Goal: Obtain resource: Obtain resource

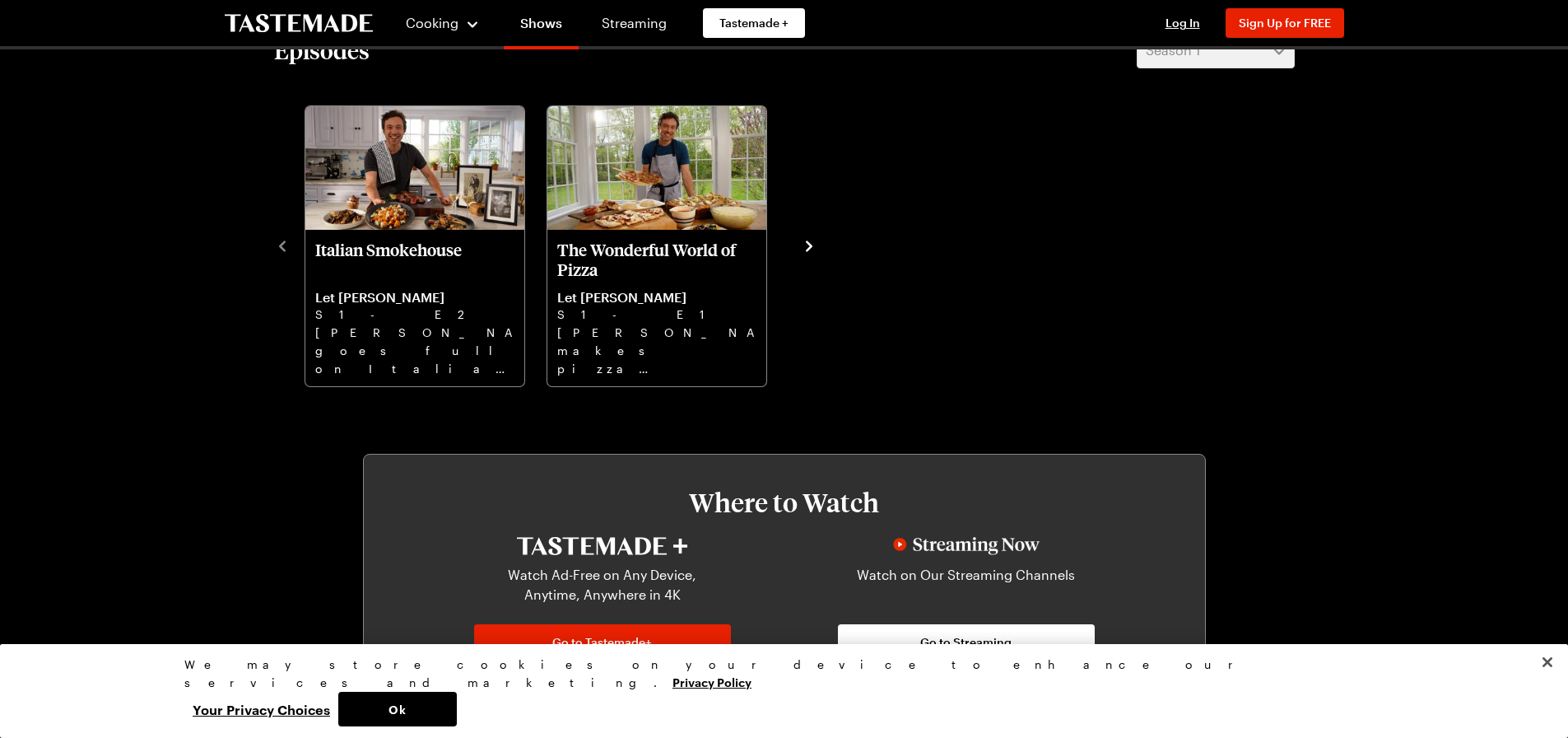
scroll to position [577, 0]
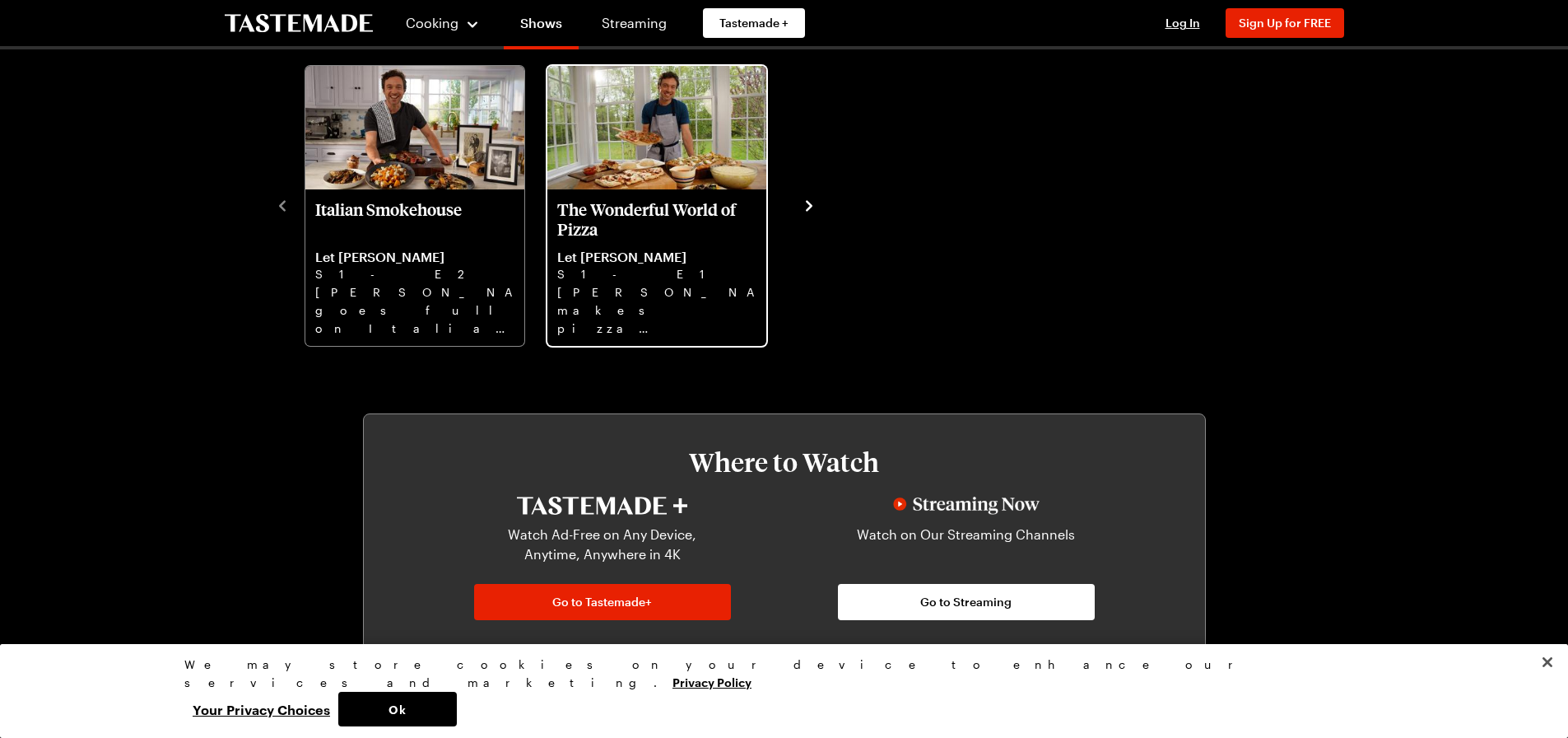
click at [706, 253] on p "Let [PERSON_NAME]" at bounding box center [657, 257] width 199 height 17
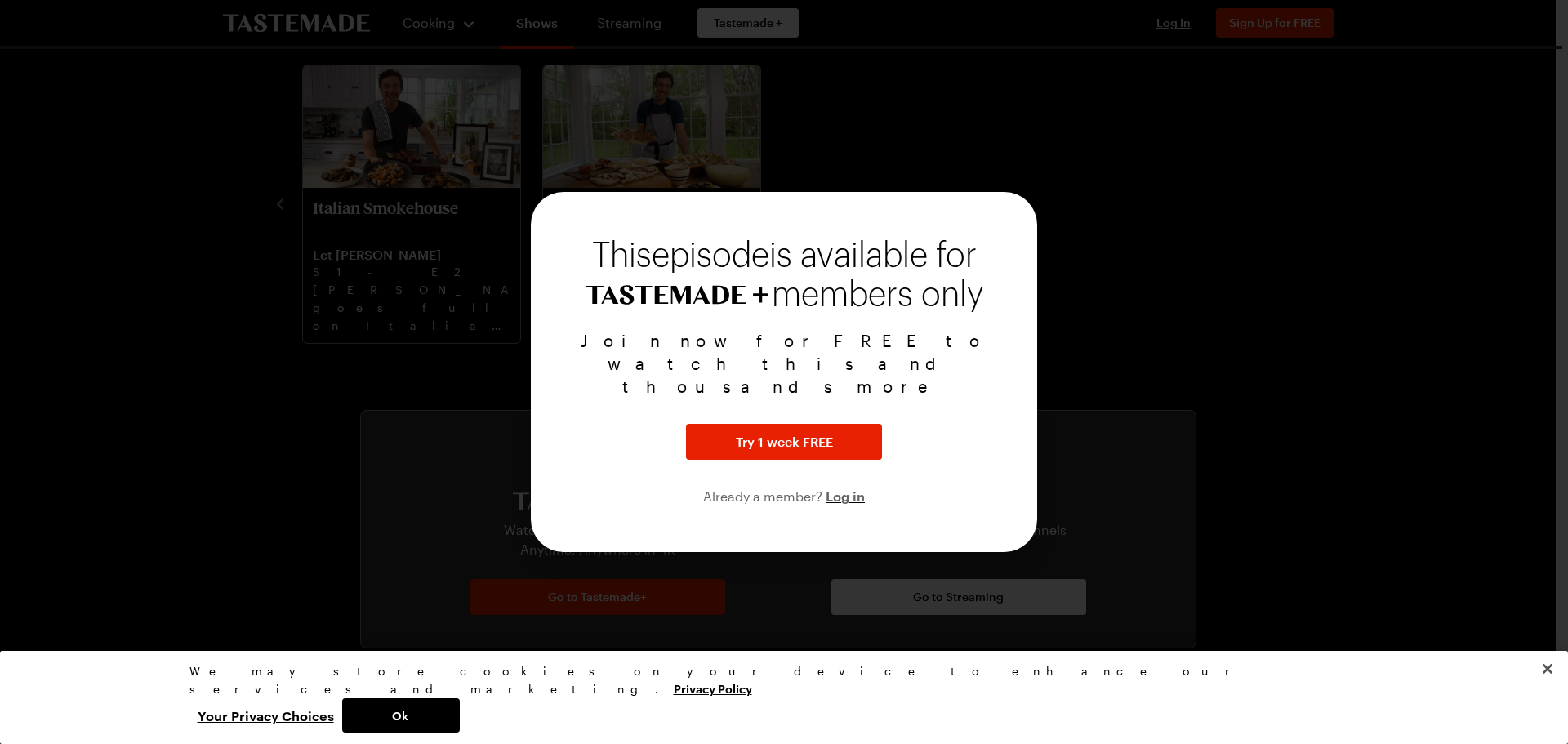
click at [987, 164] on div at bounding box center [784, 372] width 1568 height 744
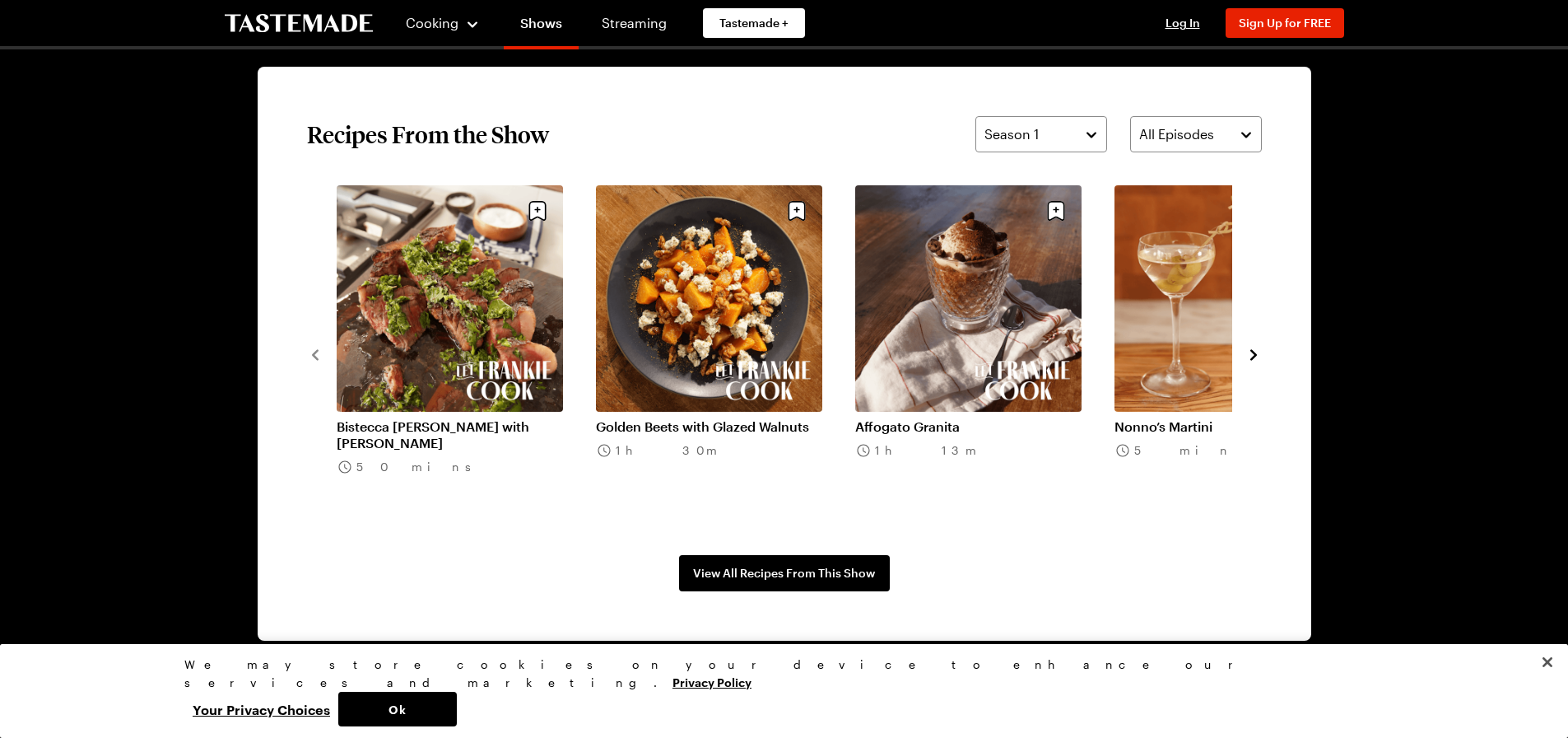
scroll to position [1236, 0]
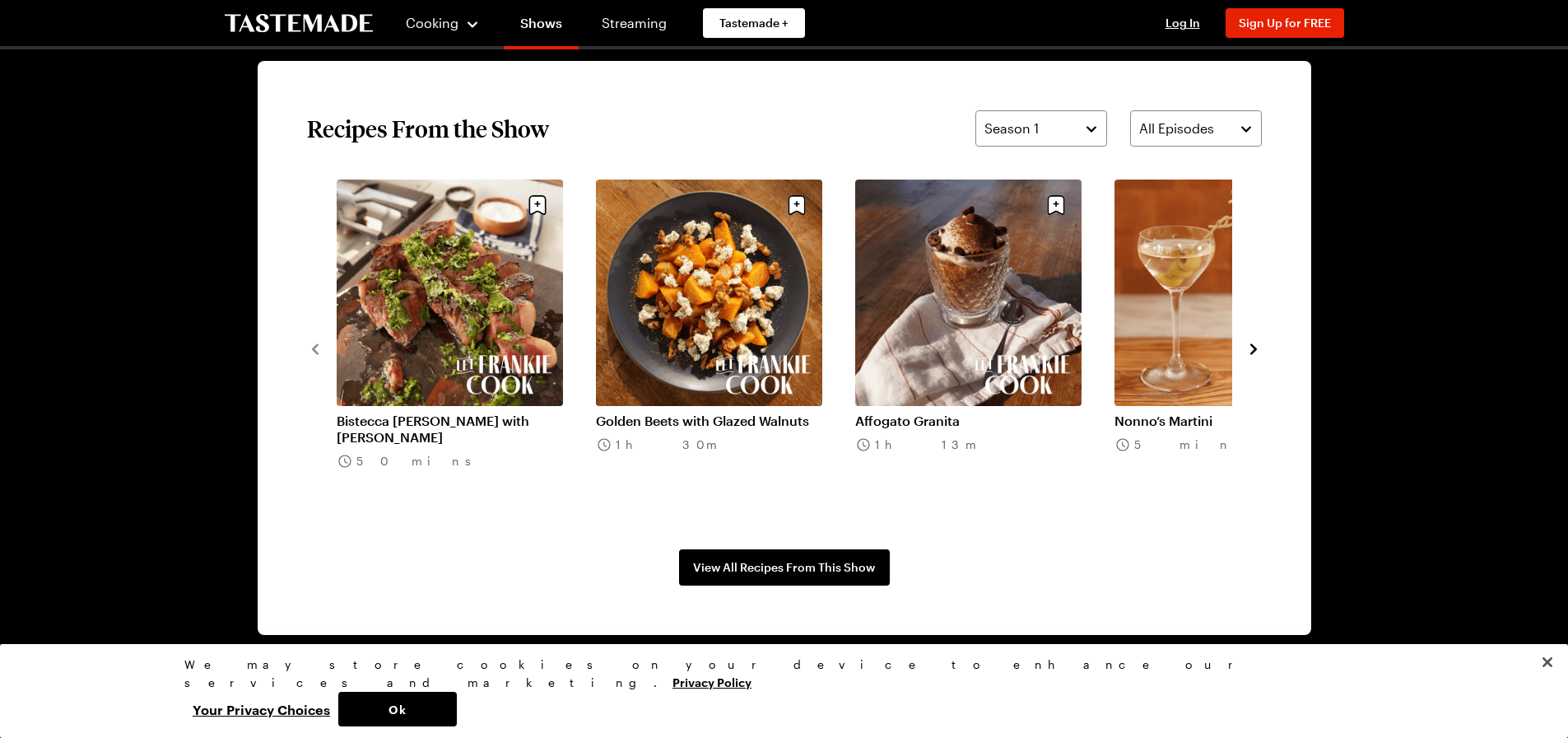
click at [723, 412] on link "Golden Beets with Glazed Walnuts" at bounding box center [708, 421] width 226 height 17
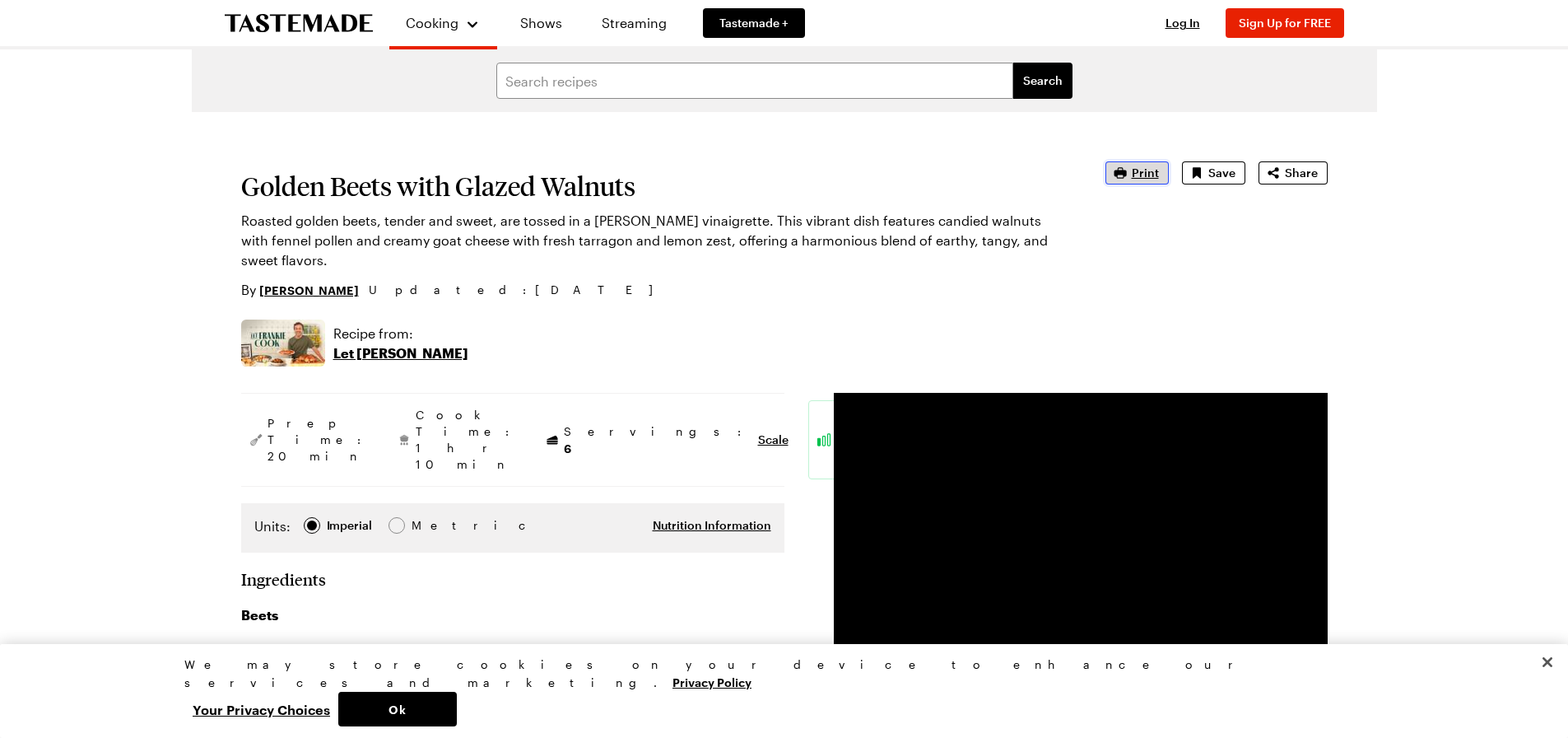
click at [1134, 177] on span "Print" at bounding box center [1145, 173] width 27 height 17
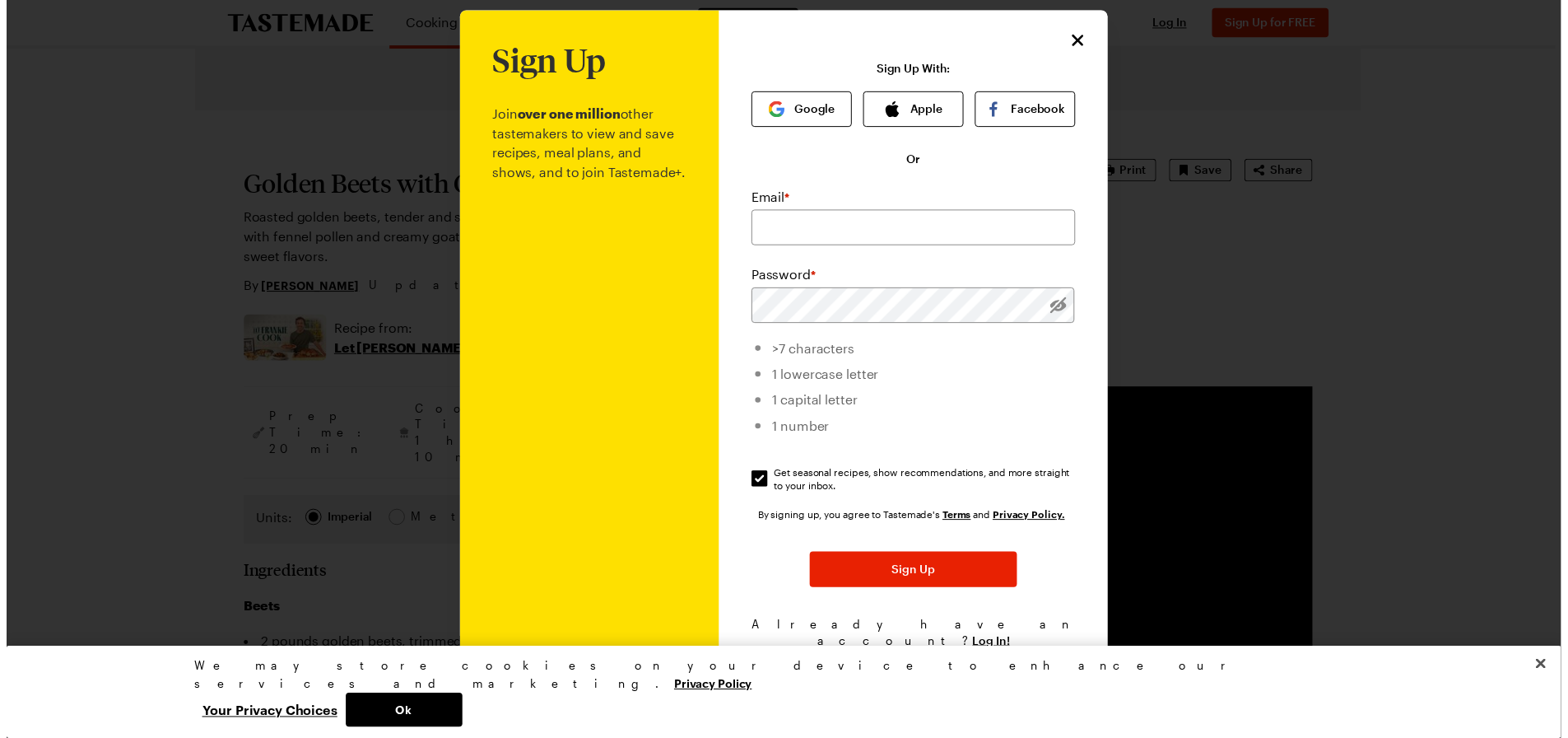
scroll to position [20, 0]
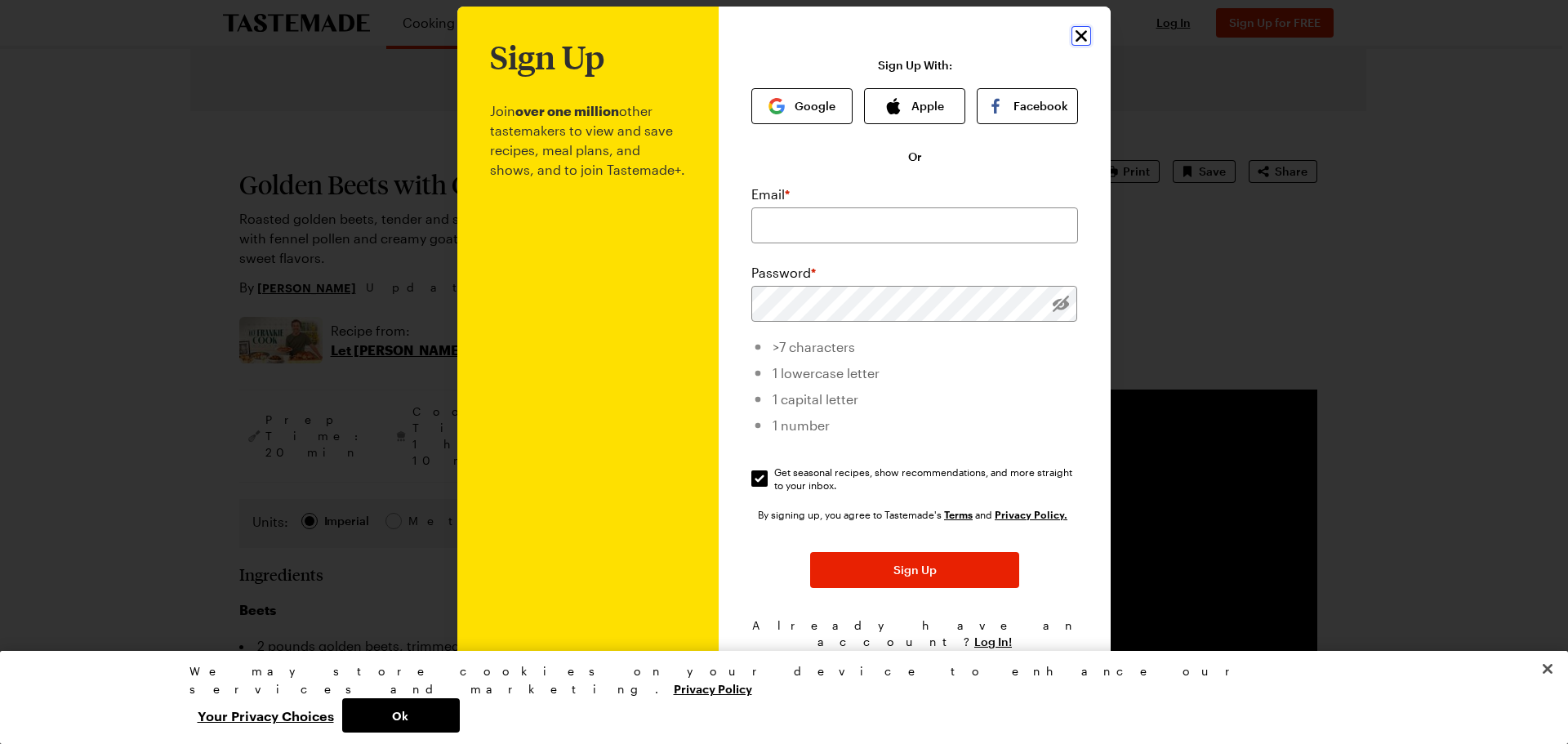
click at [1077, 43] on icon "Close" at bounding box center [1081, 35] width 20 height 20
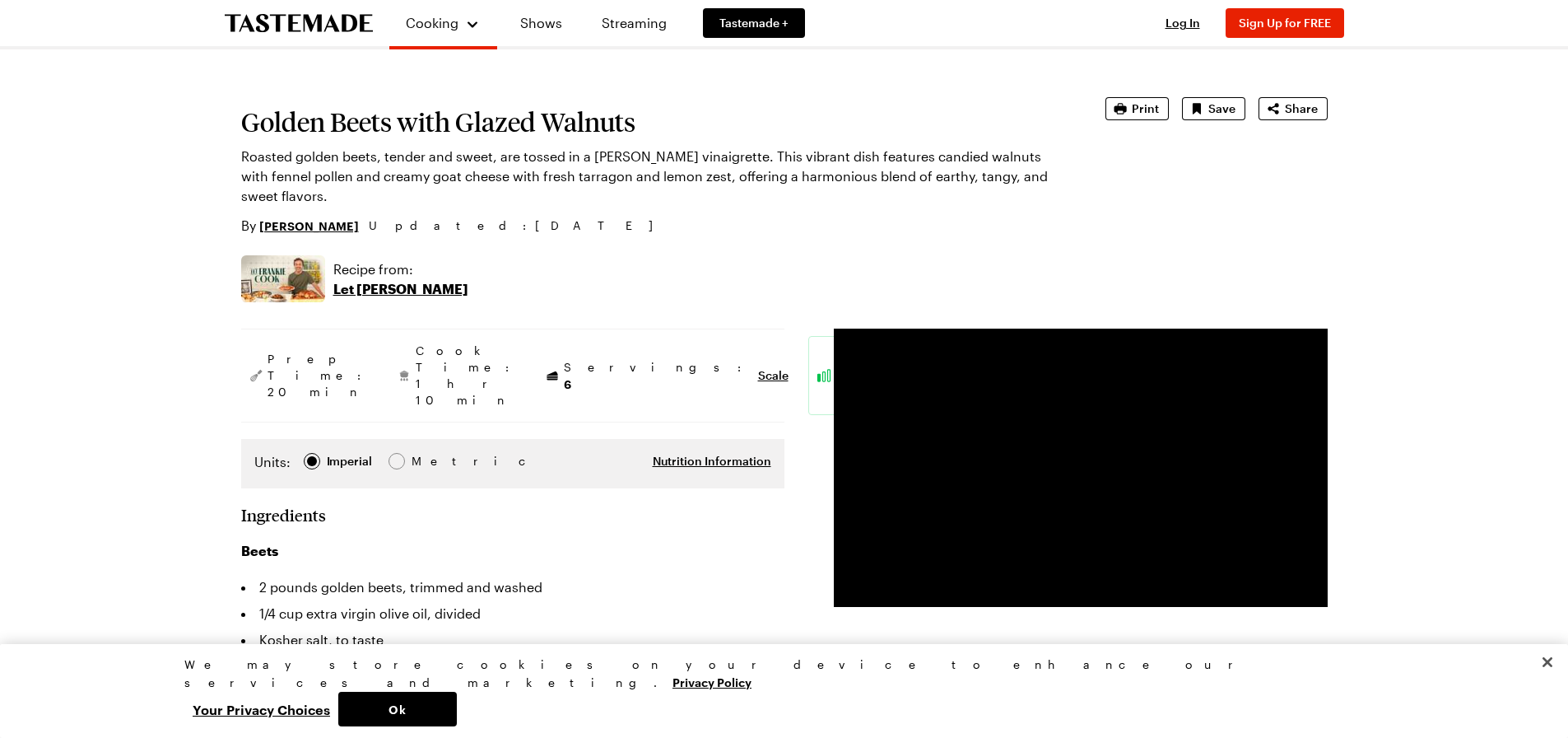
scroll to position [0, 0]
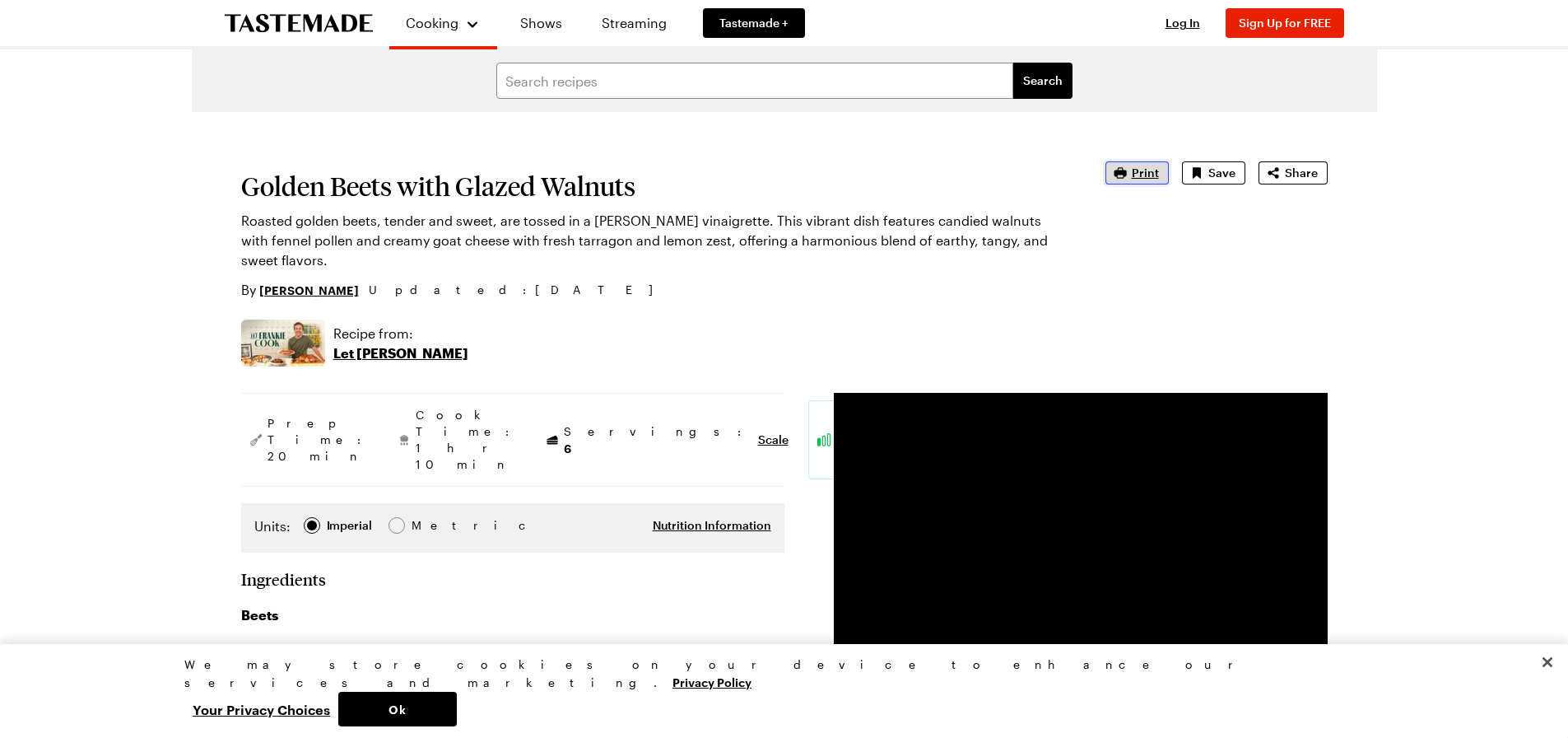
click at [1128, 167] on icon "button" at bounding box center [1120, 173] width 17 height 17
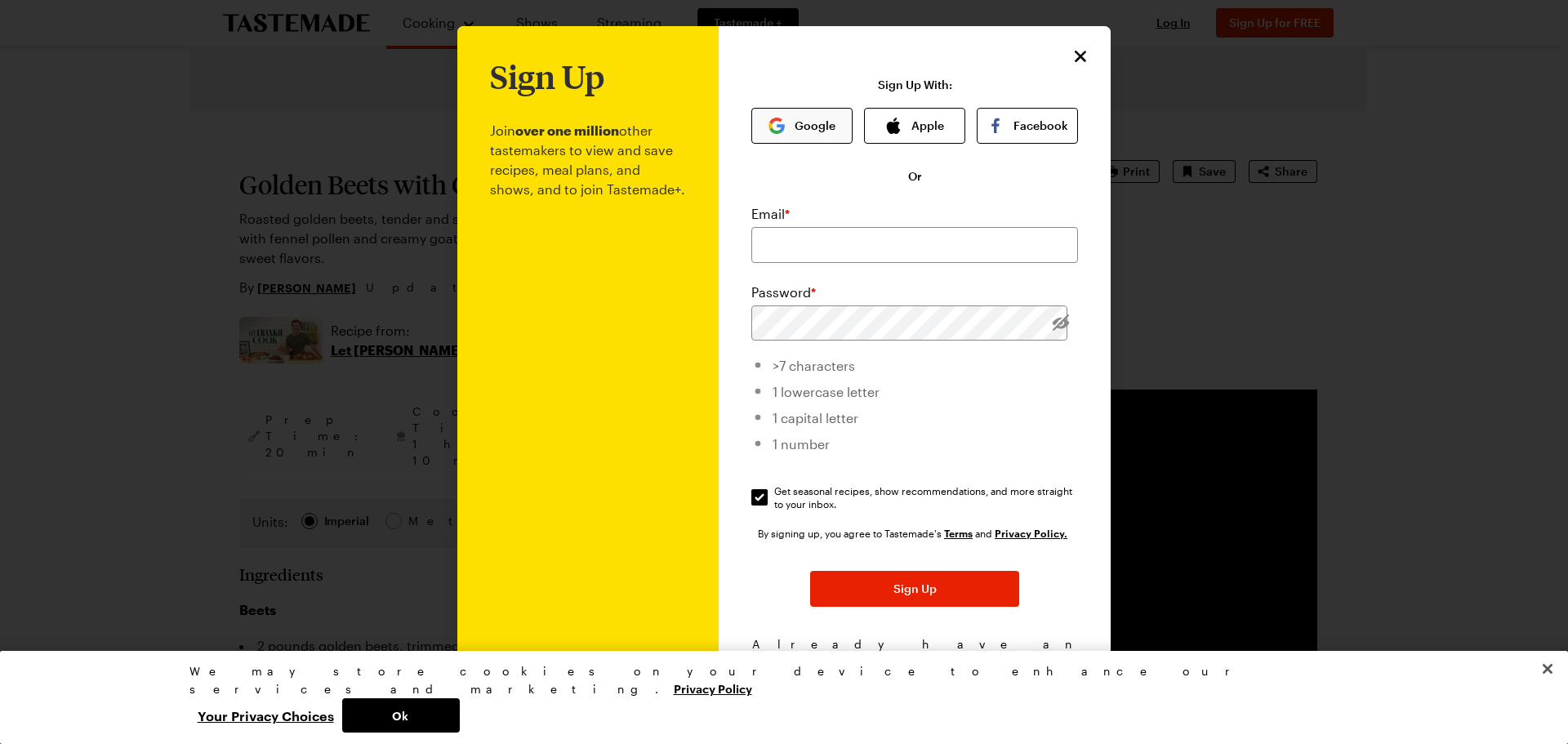
click at [801, 129] on button "Google" at bounding box center [802, 126] width 101 height 36
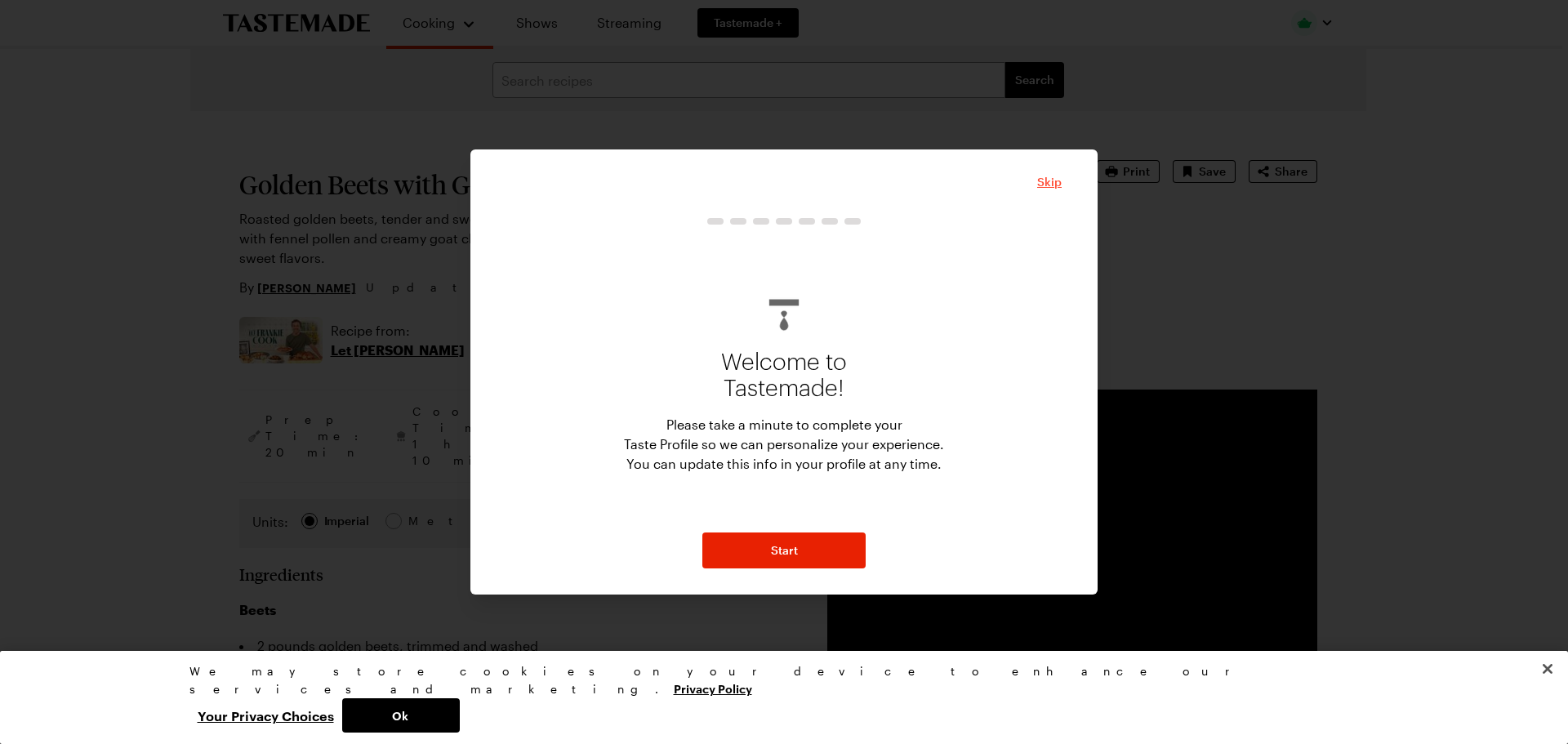
click at [1047, 183] on span "Skip" at bounding box center [1049, 183] width 24 height 17
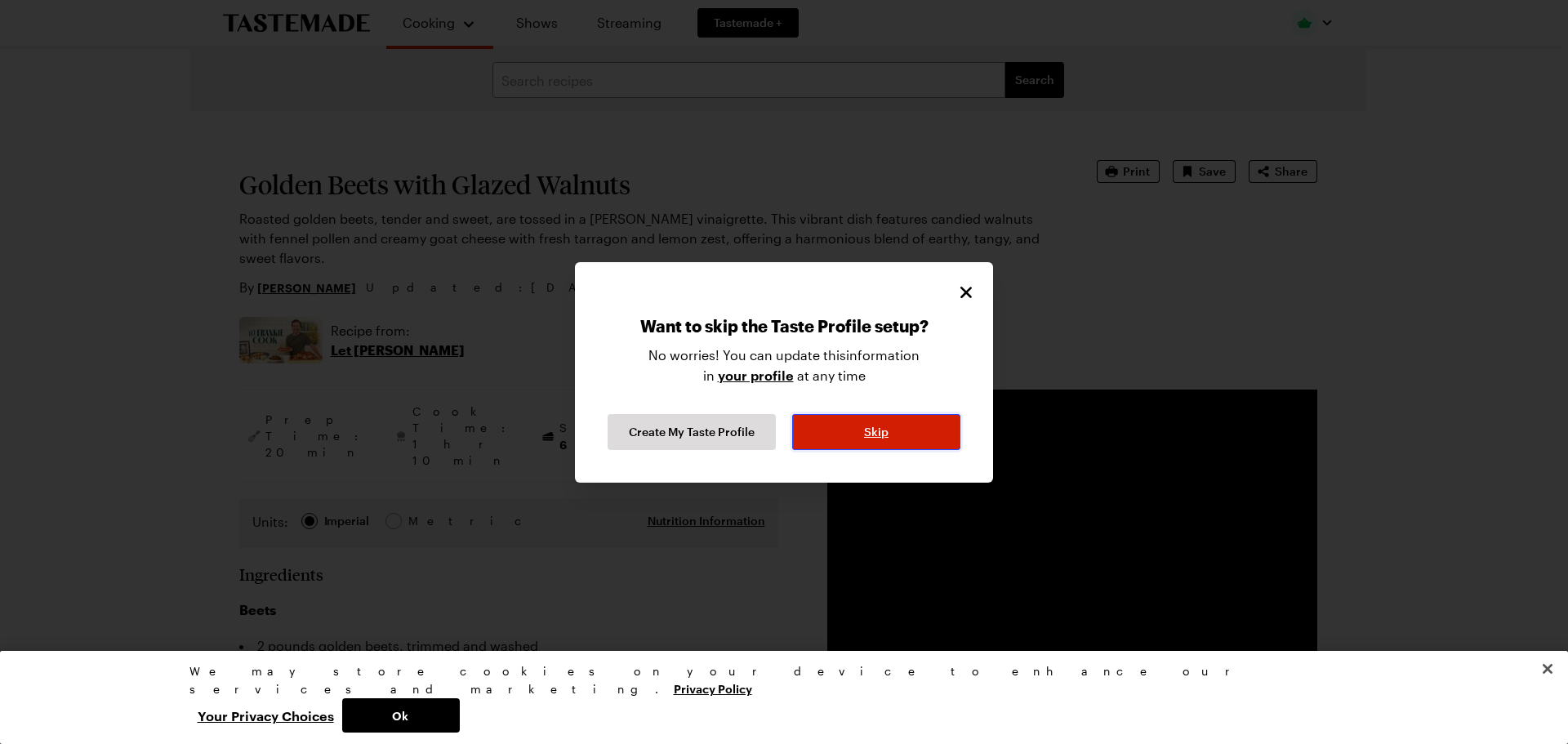
click at [839, 436] on button "Skip" at bounding box center [876, 432] width 169 height 36
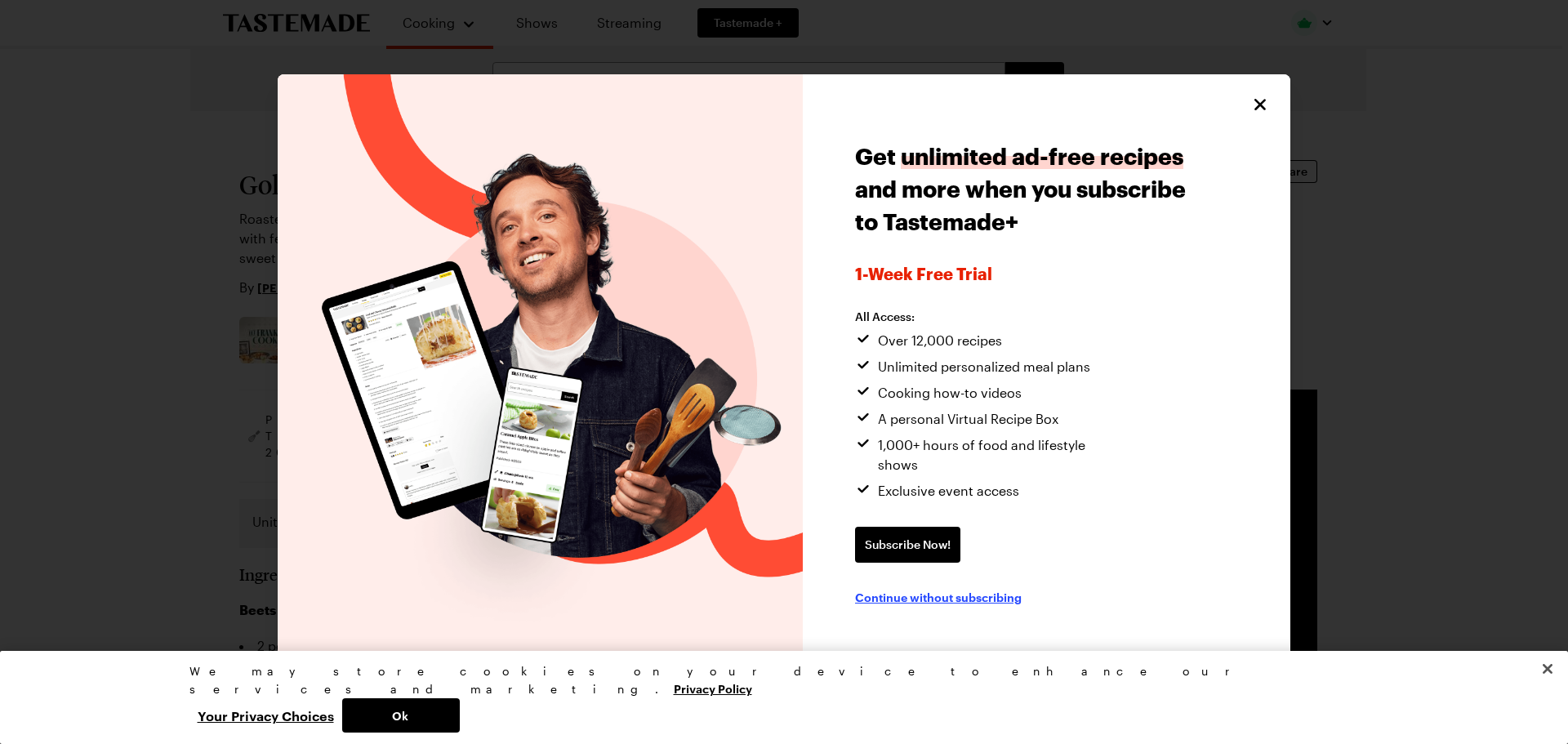
click at [979, 588] on span "Continue without subscribing" at bounding box center [938, 597] width 167 height 17
type textarea "x"
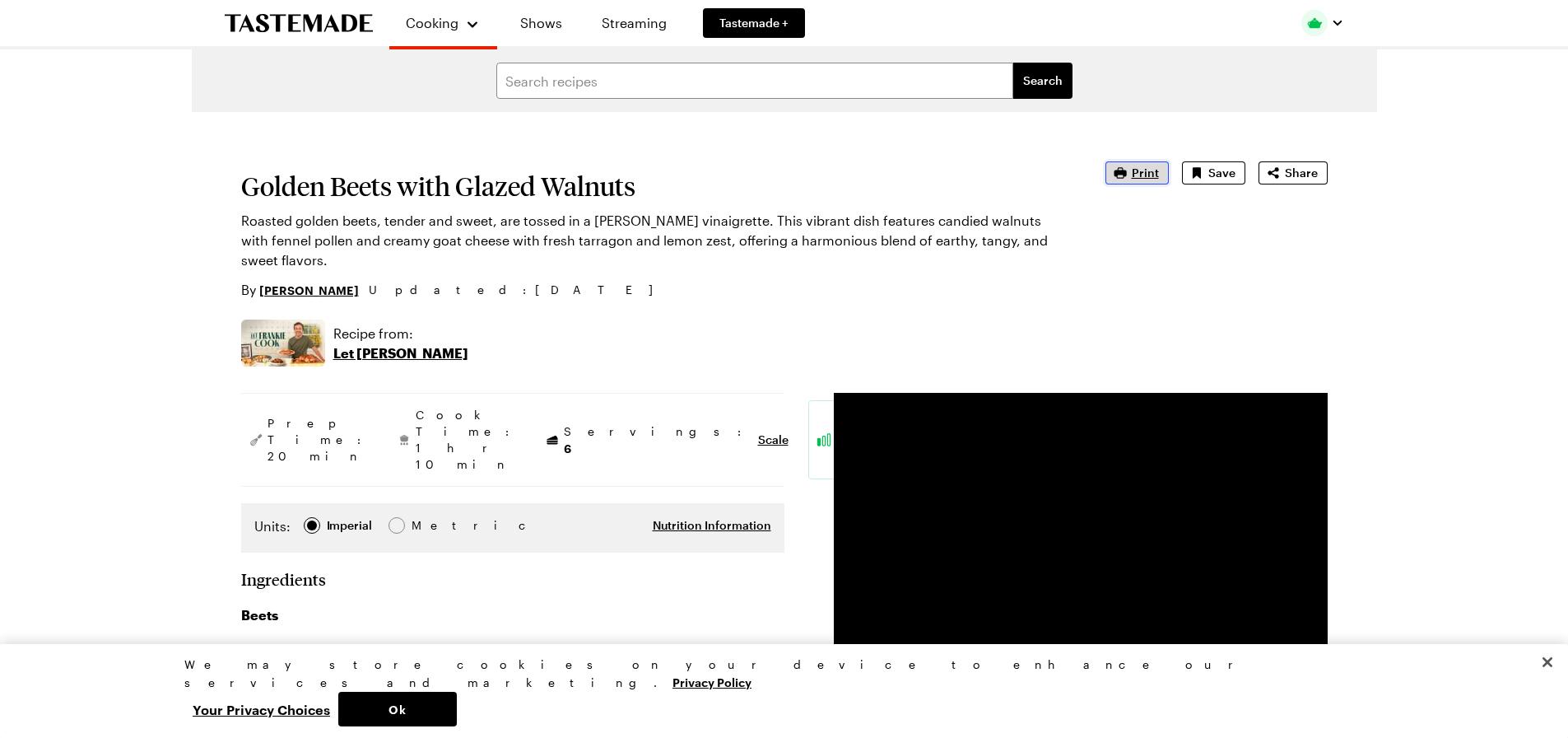
click at [1134, 177] on span "Print" at bounding box center [1145, 173] width 27 height 17
